Goal: Transaction & Acquisition: Purchase product/service

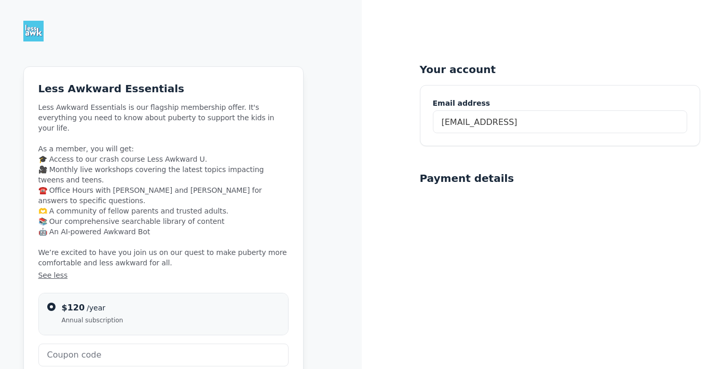
type input "[EMAIL_ADDRESS][DOMAIN_NAME]"
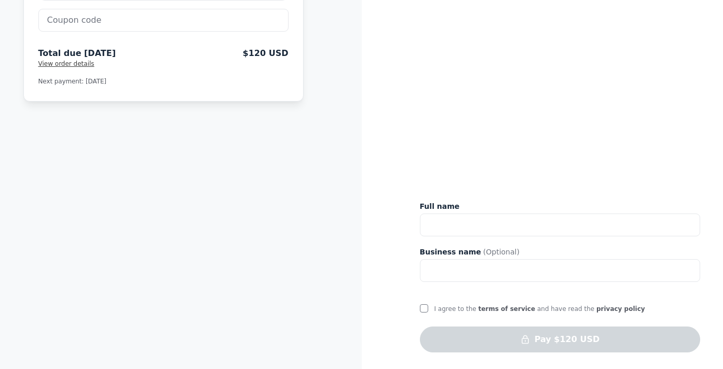
scroll to position [335, 0]
click at [478, 223] on input "text" at bounding box center [560, 225] width 280 height 23
type input "[PERSON_NAME]"
click at [414, 308] on div "Your account [EMAIL_ADDRESS][DOMAIN_NAME] Join Less Awkward Hub Create a passwo…" at bounding box center [543, 17] width 362 height 705
click at [423, 309] on input "I agree to the terms of service and have read the privacy policy" at bounding box center [424, 309] width 8 height 8
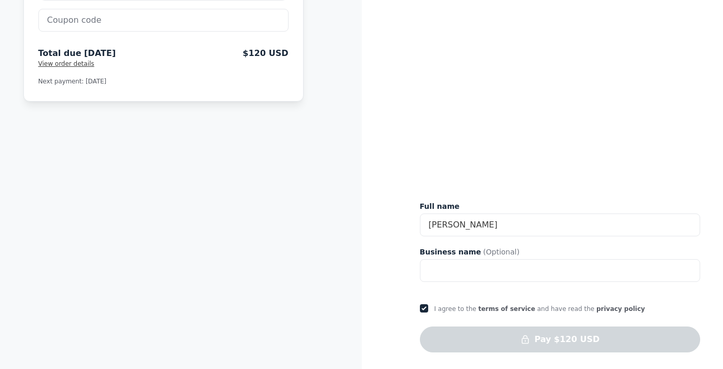
checkbox input "true"
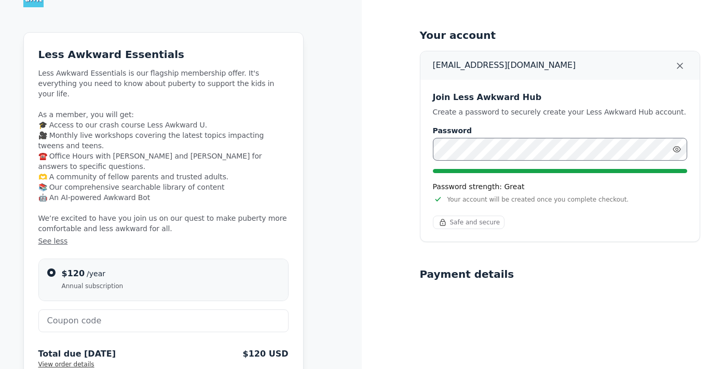
scroll to position [36, 0]
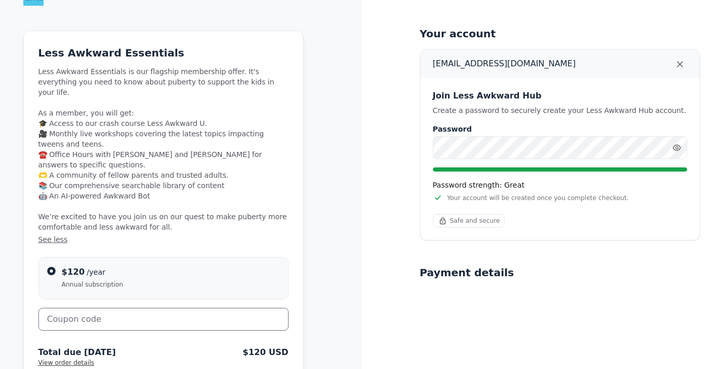
click at [106, 308] on input "text" at bounding box center [163, 319] width 250 height 23
paste input "BERKLEYPARENTS"
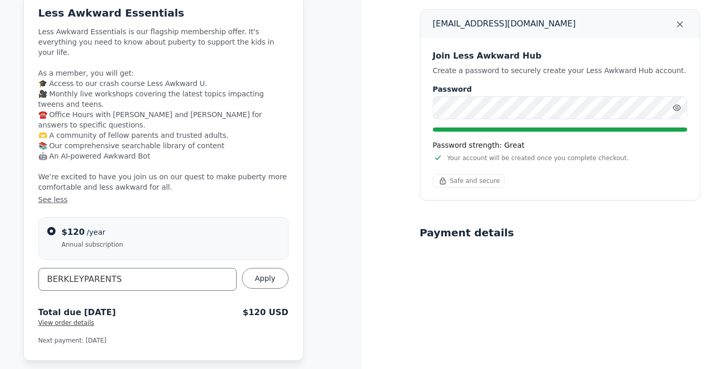
scroll to position [86, 0]
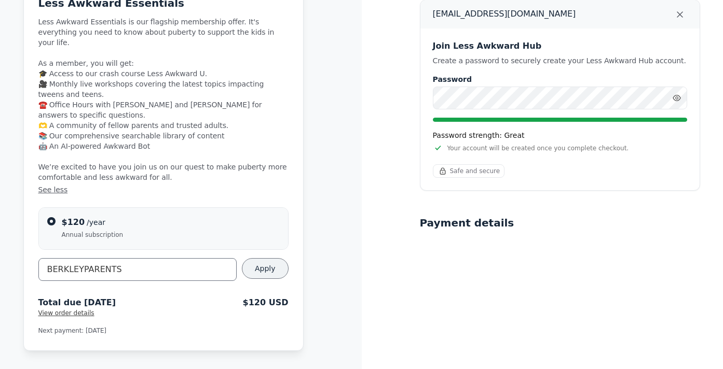
type input "BERKLEYPARENTS"
click at [261, 264] on span "Apply" at bounding box center [265, 269] width 21 height 10
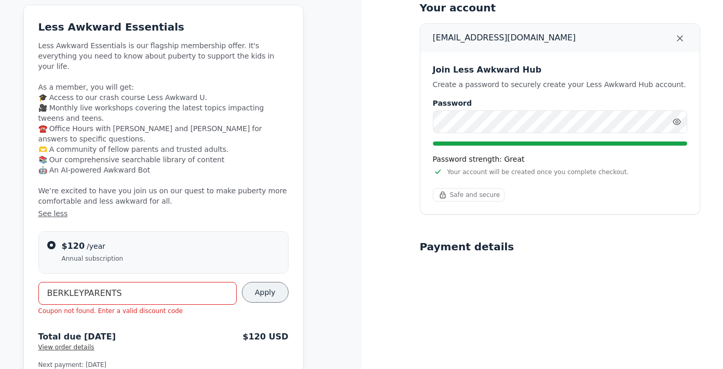
scroll to position [62, 0]
